Goal: Task Accomplishment & Management: Complete application form

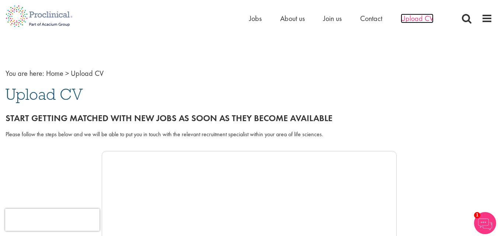
click at [414, 16] on span "Upload CV" at bounding box center [417, 19] width 33 height 10
click at [373, 17] on span "Contact" at bounding box center [371, 19] width 22 height 10
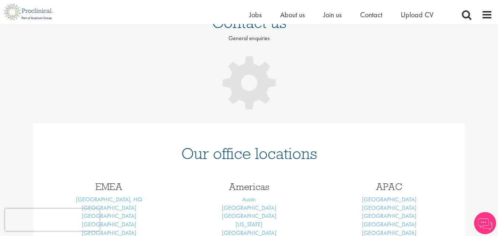
scroll to position [61, 0]
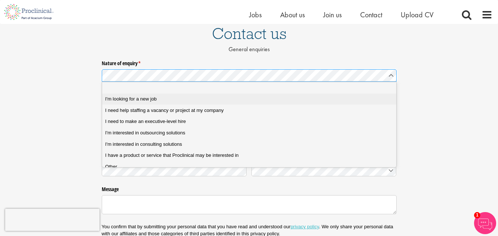
click at [130, 103] on job "I'm looking for a new job" at bounding box center [252, 99] width 300 height 11
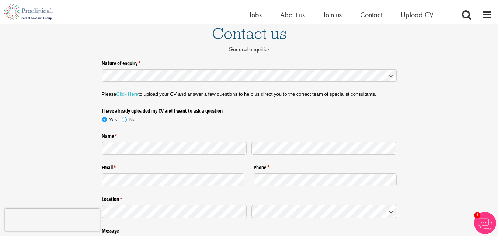
click at [126, 119] on span at bounding box center [124, 119] width 7 height 7
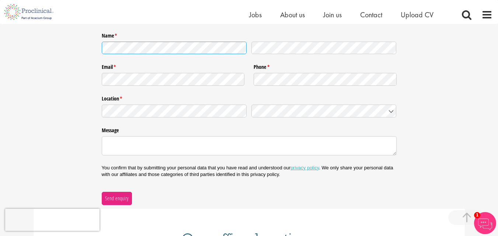
scroll to position [208, 0]
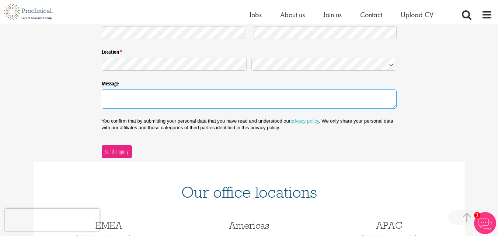
click at [178, 102] on textarea "Message" at bounding box center [249, 99] width 295 height 19
paste textarea "• Environmental Scientist with 6+ years of extensive experience in laboratory l…"
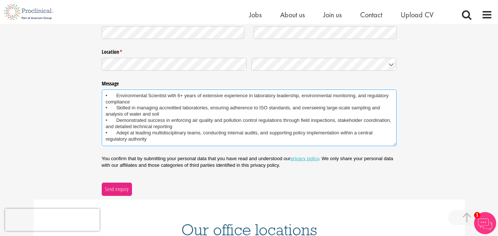
scroll to position [3, 0]
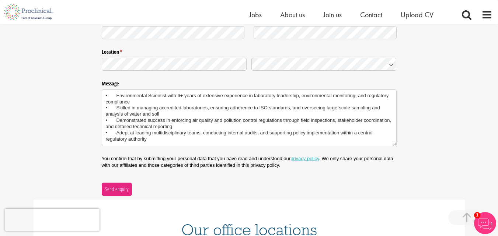
type textarea "• Environmental Scientist with 6+ years of extensive experience in laboratory l…"
click at [122, 188] on span "Send enquiry" at bounding box center [117, 189] width 24 height 8
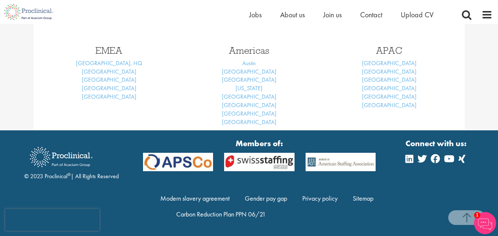
scroll to position [118, 0]
